Goal: Check status: Check status

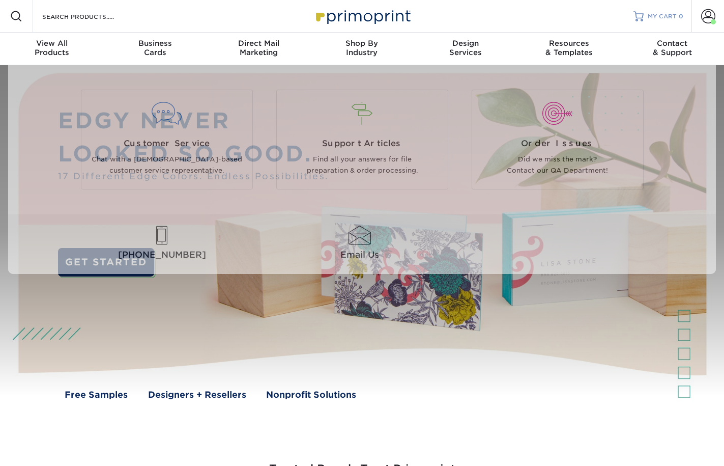
click at [666, 14] on span "MY CART" at bounding box center [662, 16] width 29 height 9
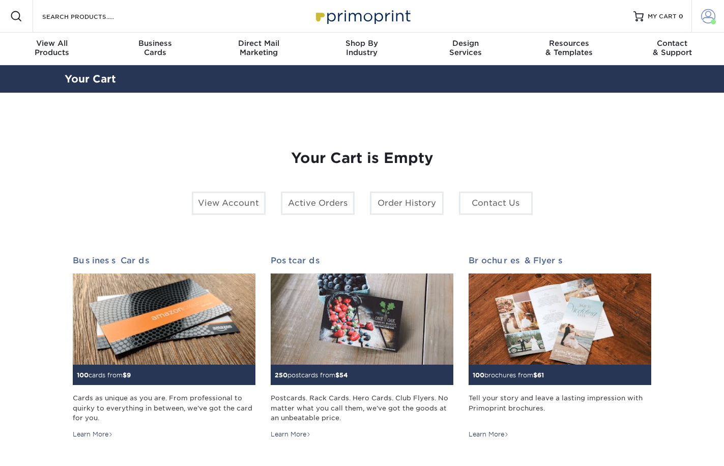
click at [706, 11] on span at bounding box center [708, 16] width 14 height 14
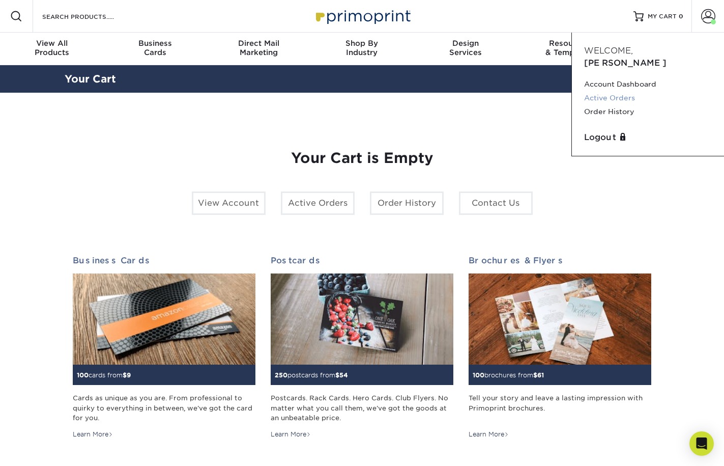
click at [614, 91] on link "Active Orders" at bounding box center [648, 98] width 128 height 14
click at [633, 91] on link "Active Orders" at bounding box center [648, 98] width 128 height 14
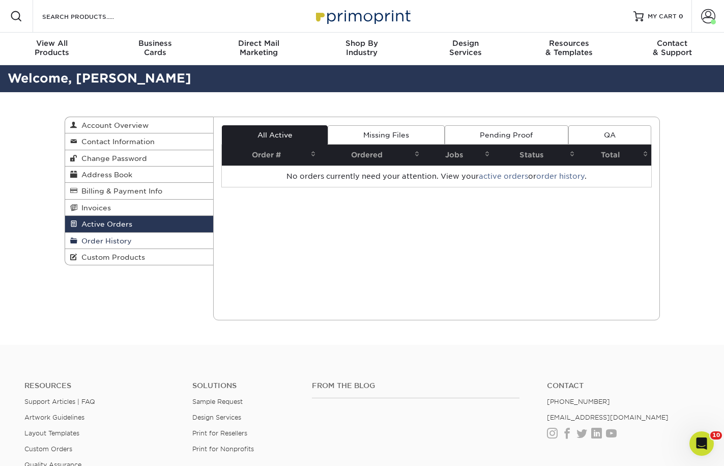
click at [105, 237] on span "Order History" at bounding box center [104, 241] width 54 height 8
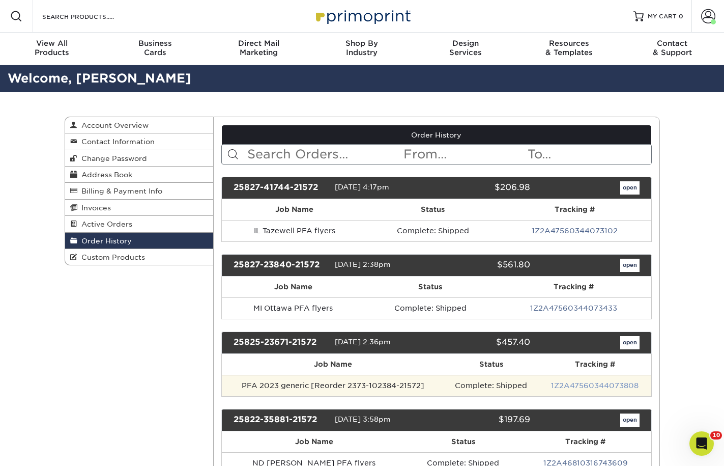
click at [580, 382] on link "1Z2A47560344073808" at bounding box center [595, 385] width 88 height 8
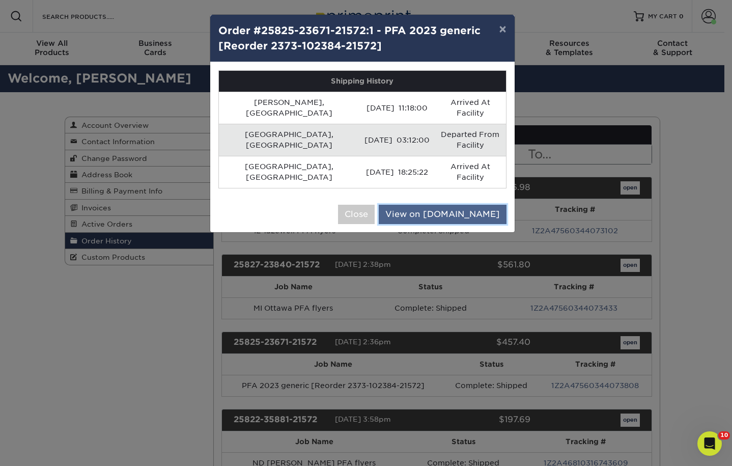
click at [462, 205] on link "View on UPS.com" at bounding box center [443, 214] width 128 height 19
click at [500, 31] on button "×" at bounding box center [502, 29] width 23 height 28
